Goal: Task Accomplishment & Management: Complete application form

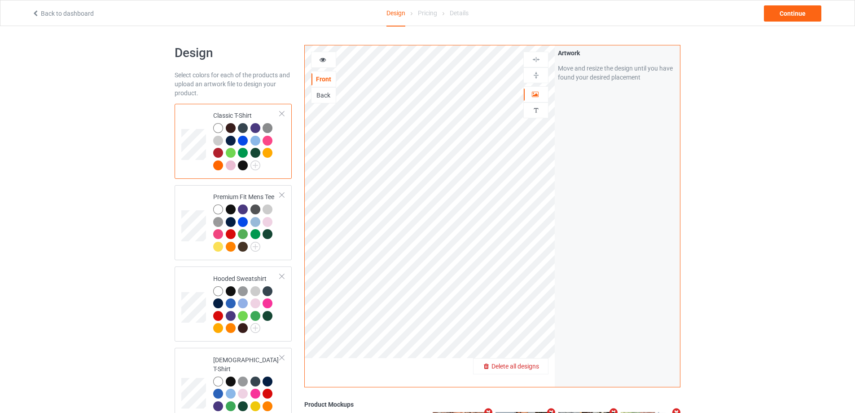
click at [531, 369] on span "Delete all designs" at bounding box center [516, 365] width 48 height 7
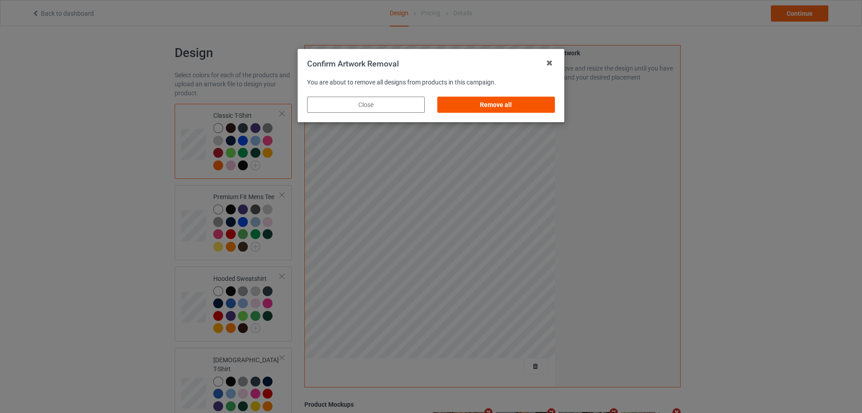
click at [509, 109] on div "Remove all" at bounding box center [496, 105] width 118 height 16
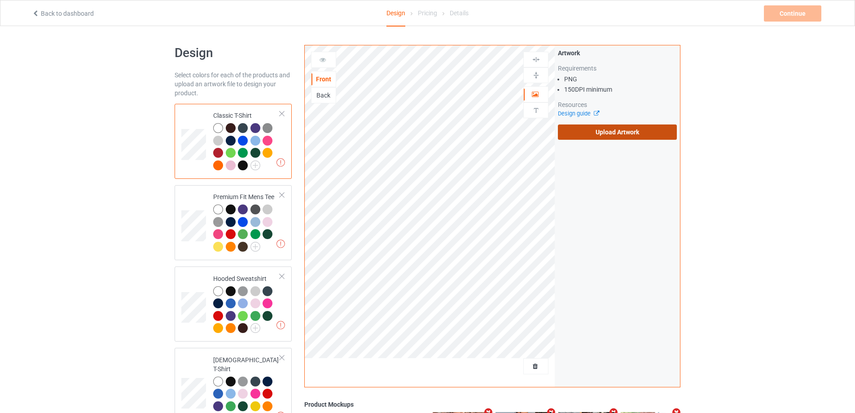
click at [576, 128] on label "Upload Artwork" at bounding box center [617, 131] width 119 height 15
click at [0, 0] on input "Upload Artwork" at bounding box center [0, 0] width 0 height 0
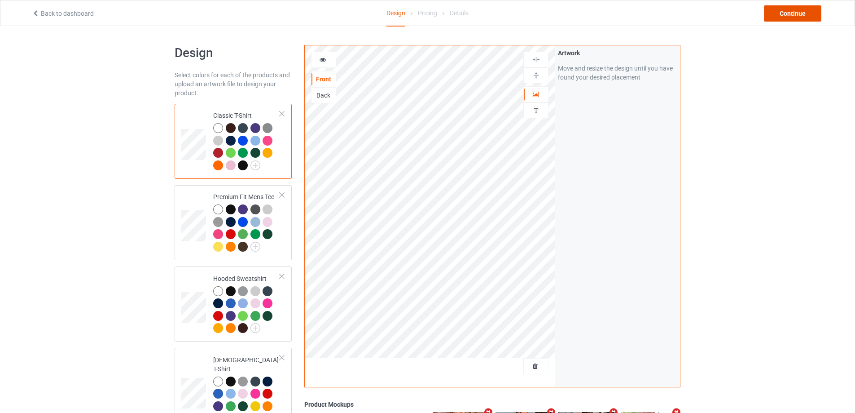
click at [794, 11] on div "Continue" at bounding box center [792, 13] width 57 height 16
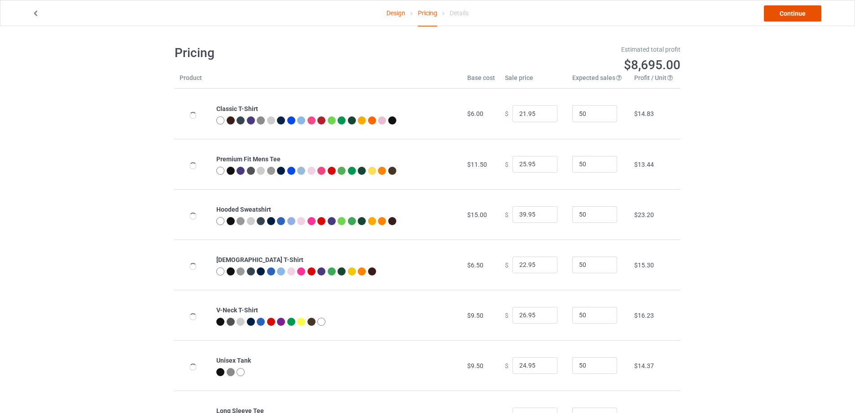
click at [794, 11] on link "Continue" at bounding box center [792, 13] width 57 height 16
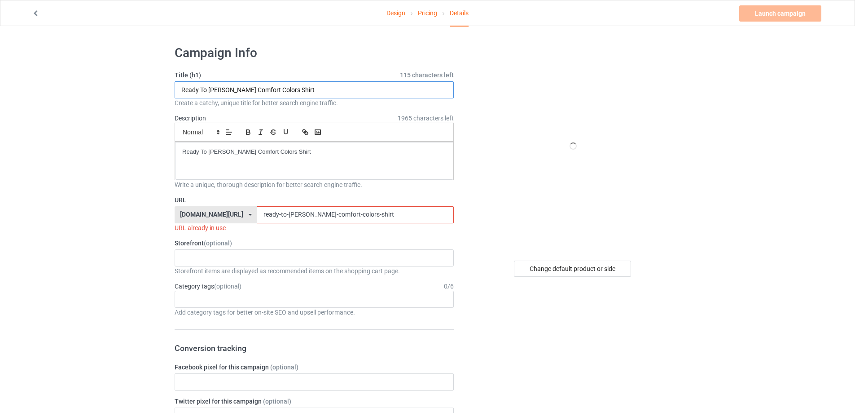
drag, startPoint x: 125, startPoint y: 89, endPoint x: 62, endPoint y: 93, distance: 62.6
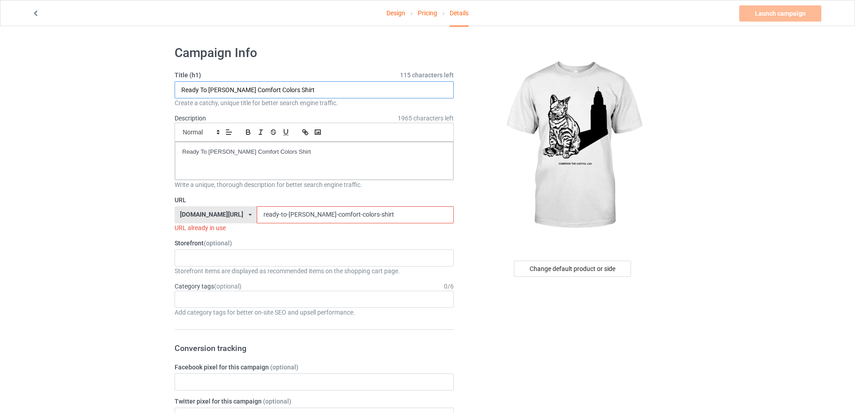
paste input "Cameron the Capitol Cat s"
type input "Cameron the Capitol Cat shirt"
drag, startPoint x: 222, startPoint y: 147, endPoint x: 91, endPoint y: 144, distance: 131.1
drag, startPoint x: 355, startPoint y: 225, endPoint x: 181, endPoint y: 224, distance: 173.7
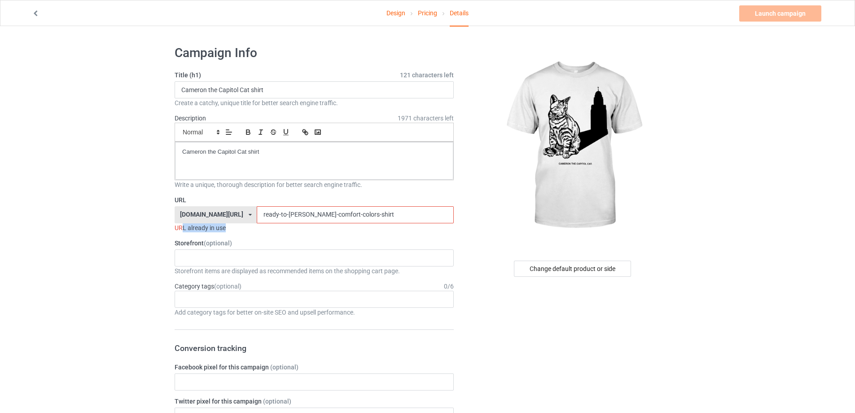
click at [181, 224] on div "URL already in use" at bounding box center [314, 227] width 279 height 9
drag, startPoint x: 357, startPoint y: 214, endPoint x: 149, endPoint y: 214, distance: 208.3
paste input "[PERSON_NAME]-the-capitol-cat"
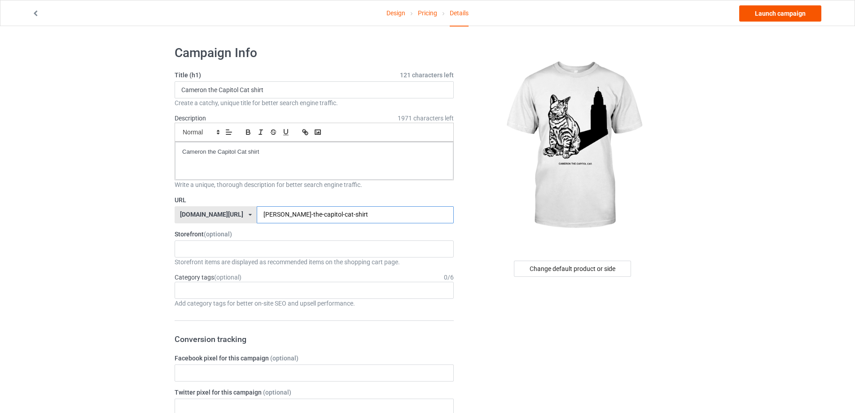
type input "[PERSON_NAME]-the-capitol-cat-shirt"
click at [795, 16] on link "Launch campaign" at bounding box center [780, 13] width 82 height 16
